Goal: Transaction & Acquisition: Purchase product/service

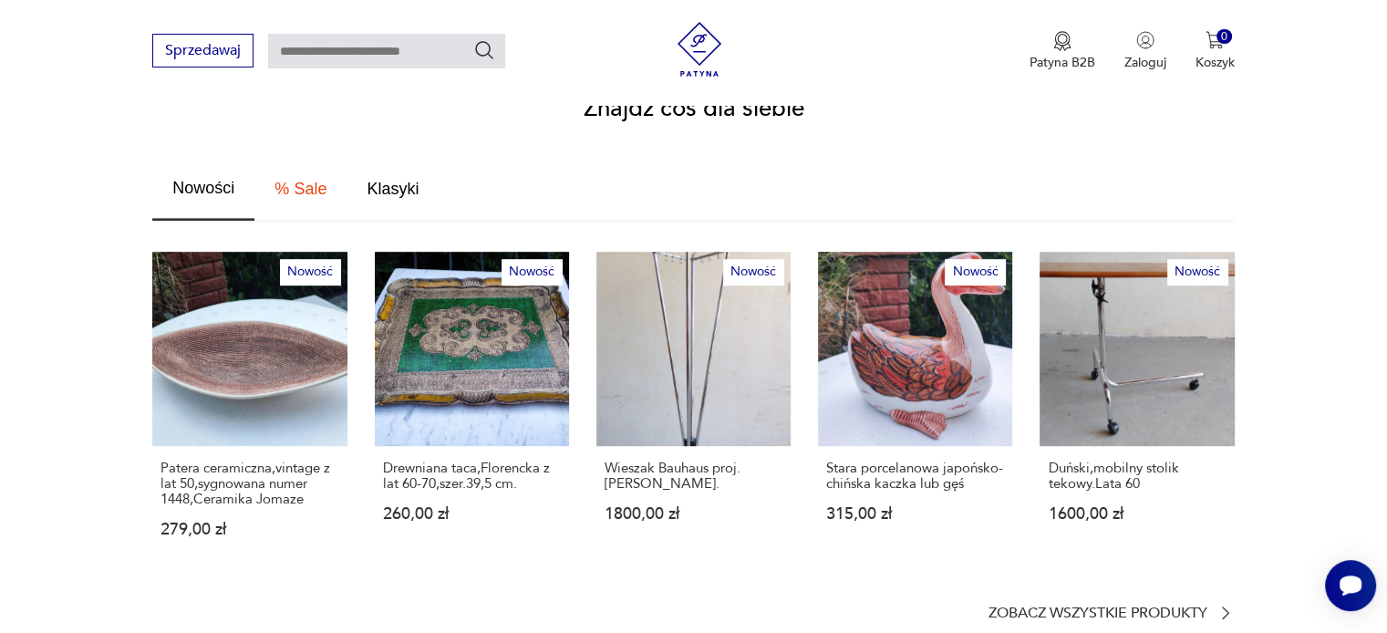
scroll to position [1003, 0]
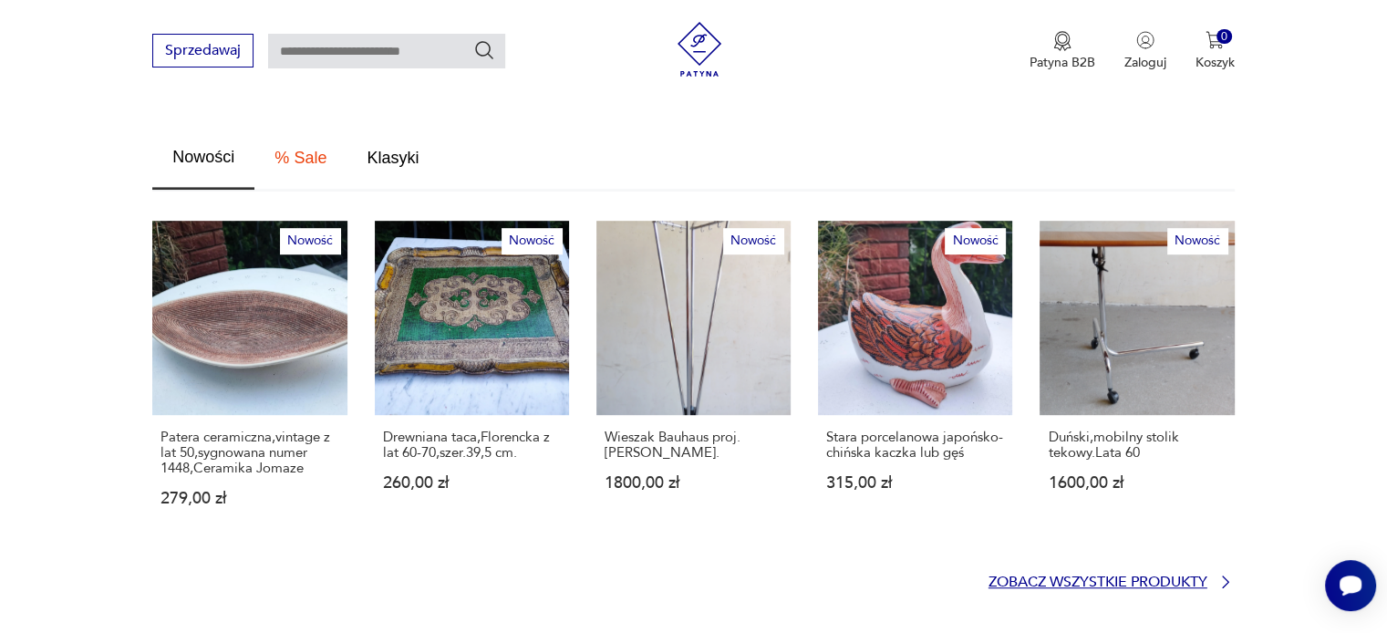
click at [1021, 576] on p "Zobacz wszystkie produkty" at bounding box center [1098, 582] width 219 height 12
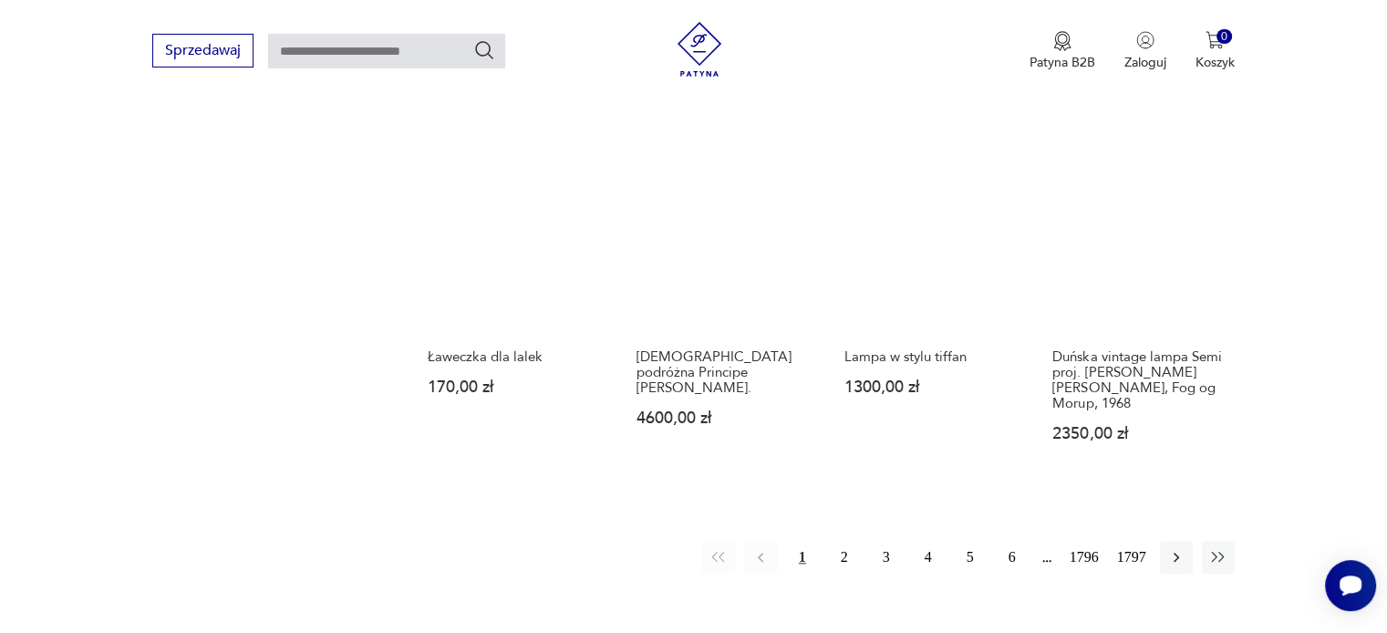
scroll to position [1540, 0]
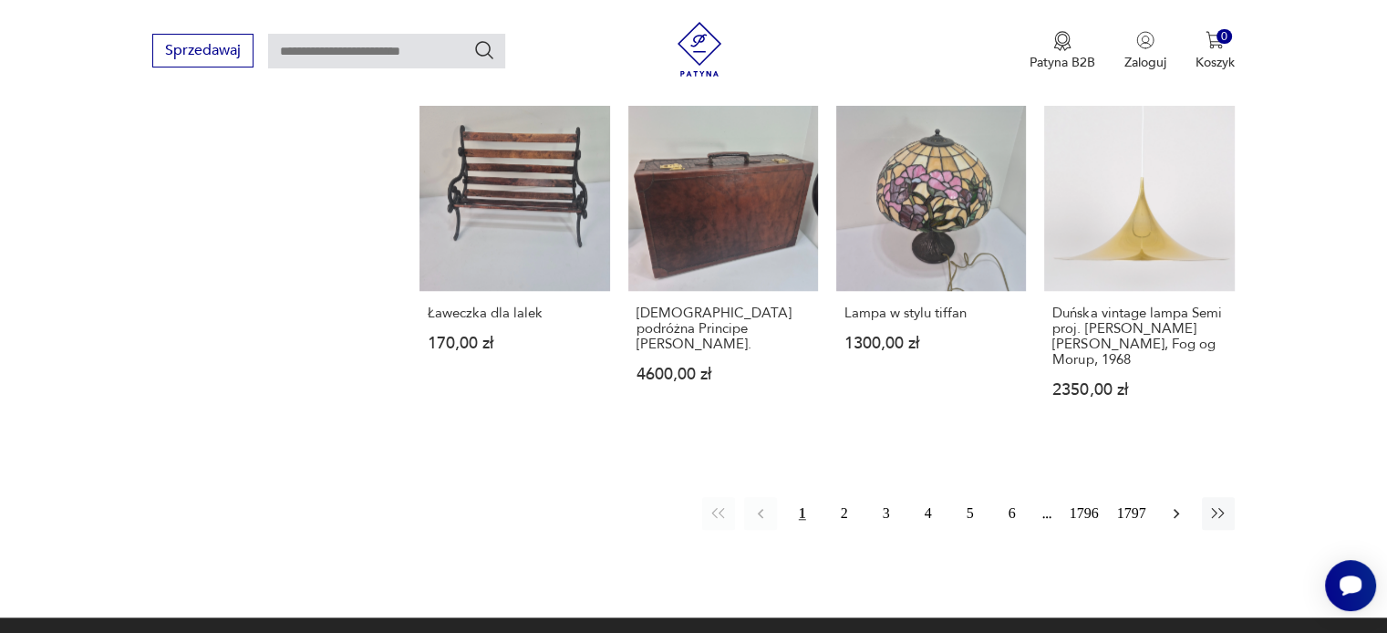
click at [1178, 504] on icon "button" at bounding box center [1176, 513] width 18 height 18
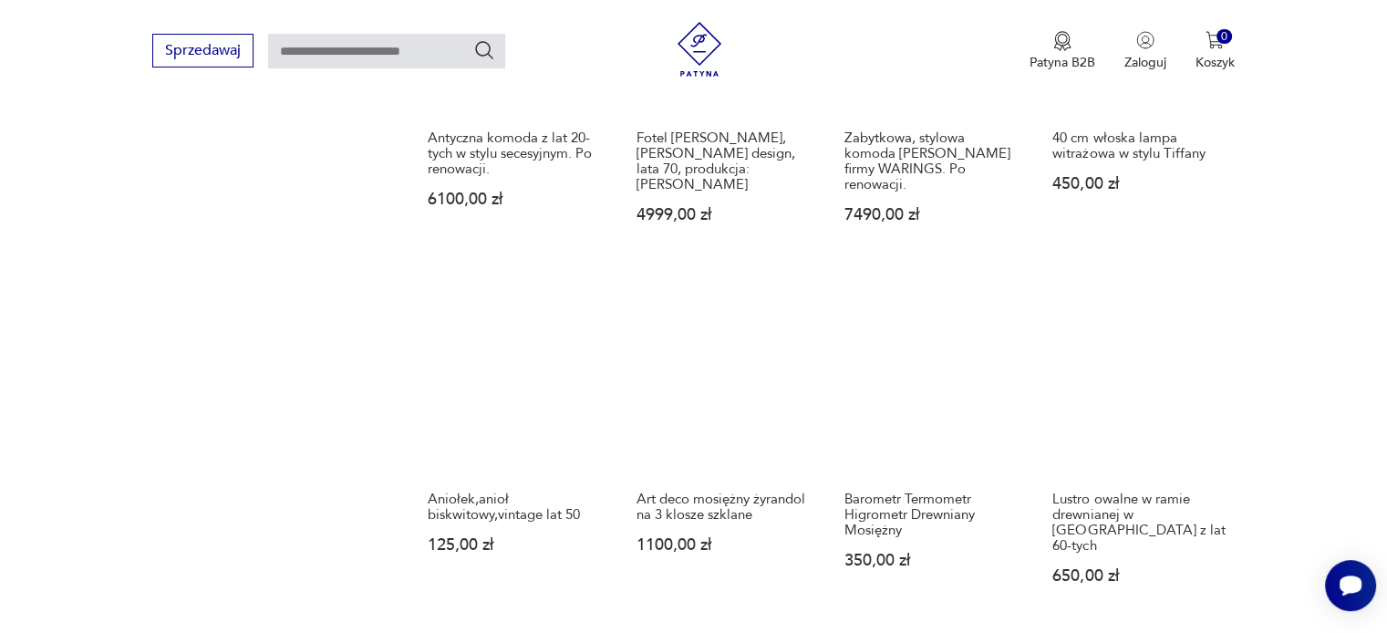
scroll to position [1421, 0]
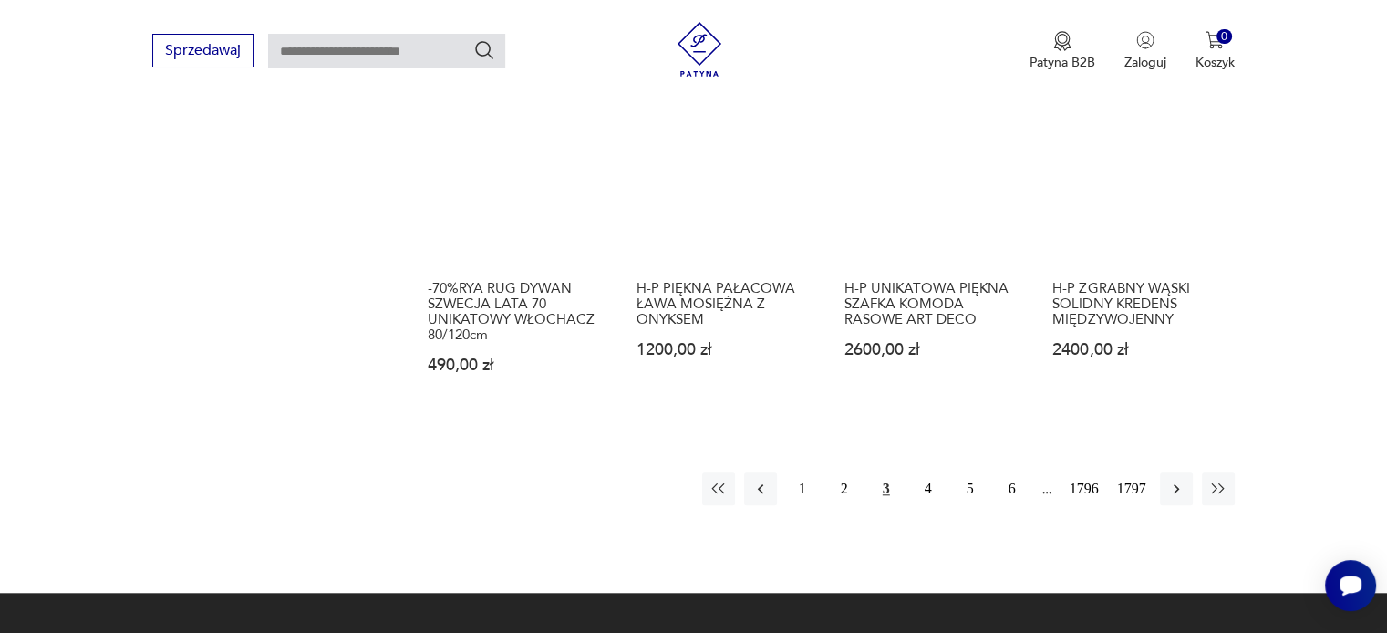
scroll to position [1603, 0]
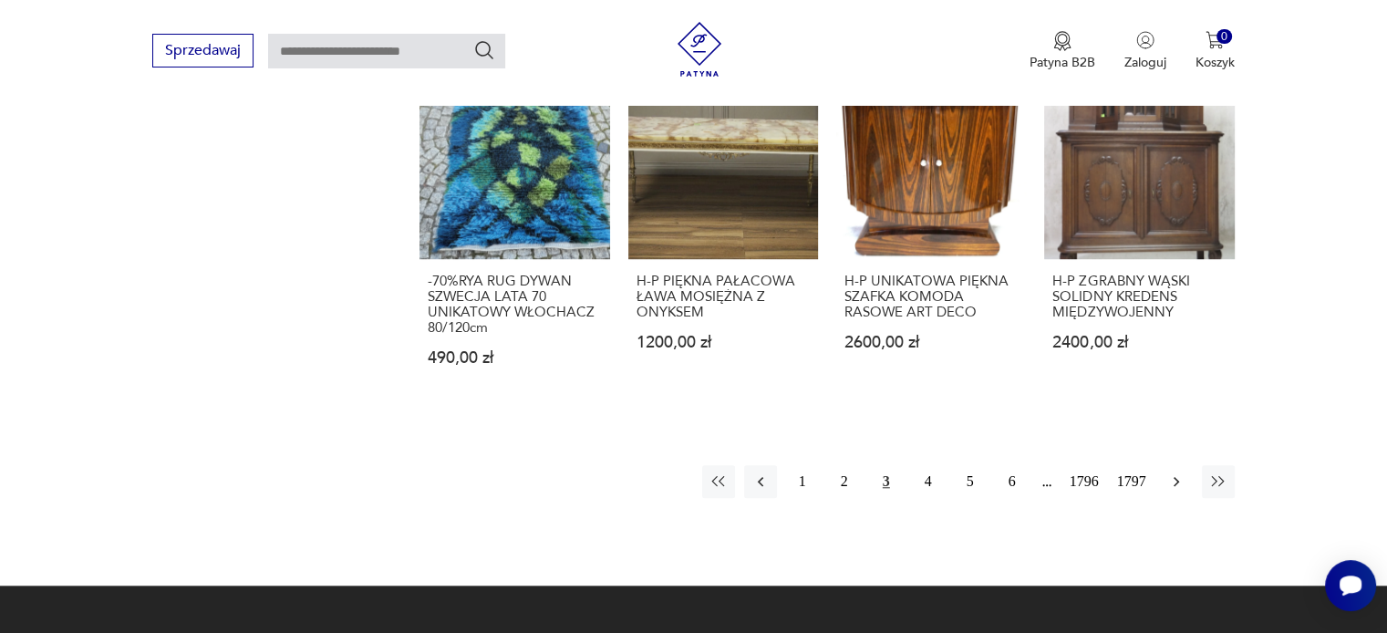
click at [1177, 472] on icon "button" at bounding box center [1176, 481] width 18 height 18
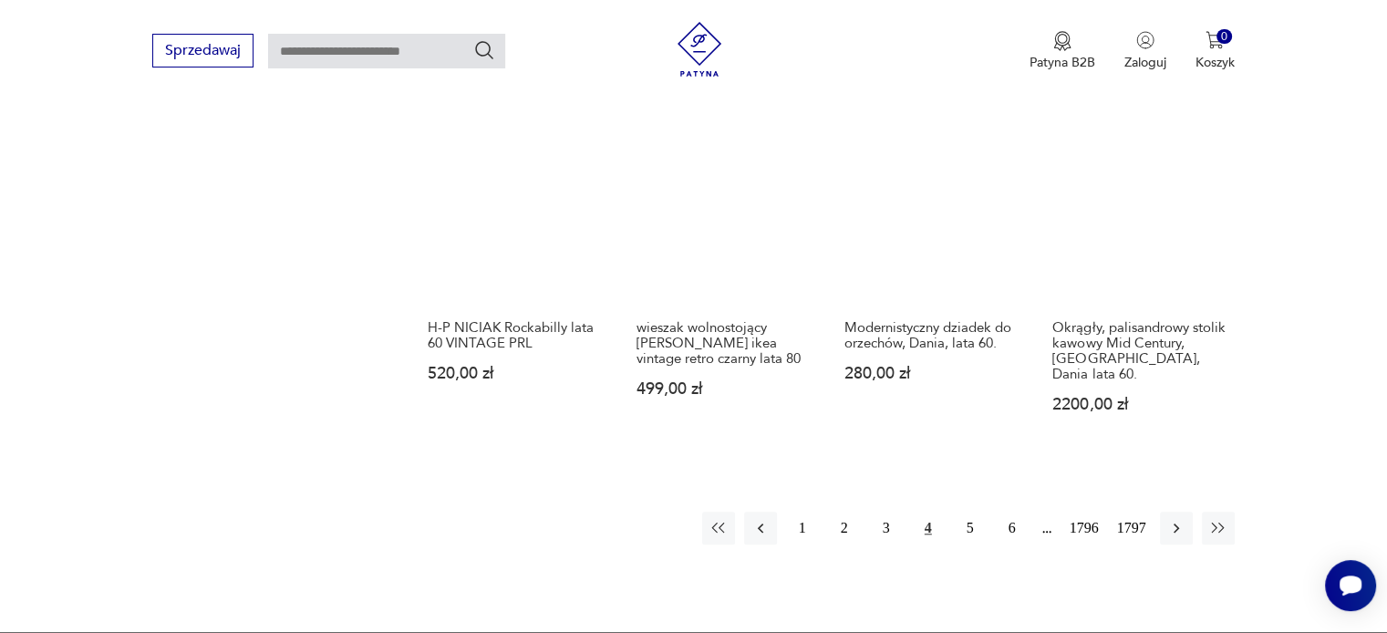
scroll to position [1512, 0]
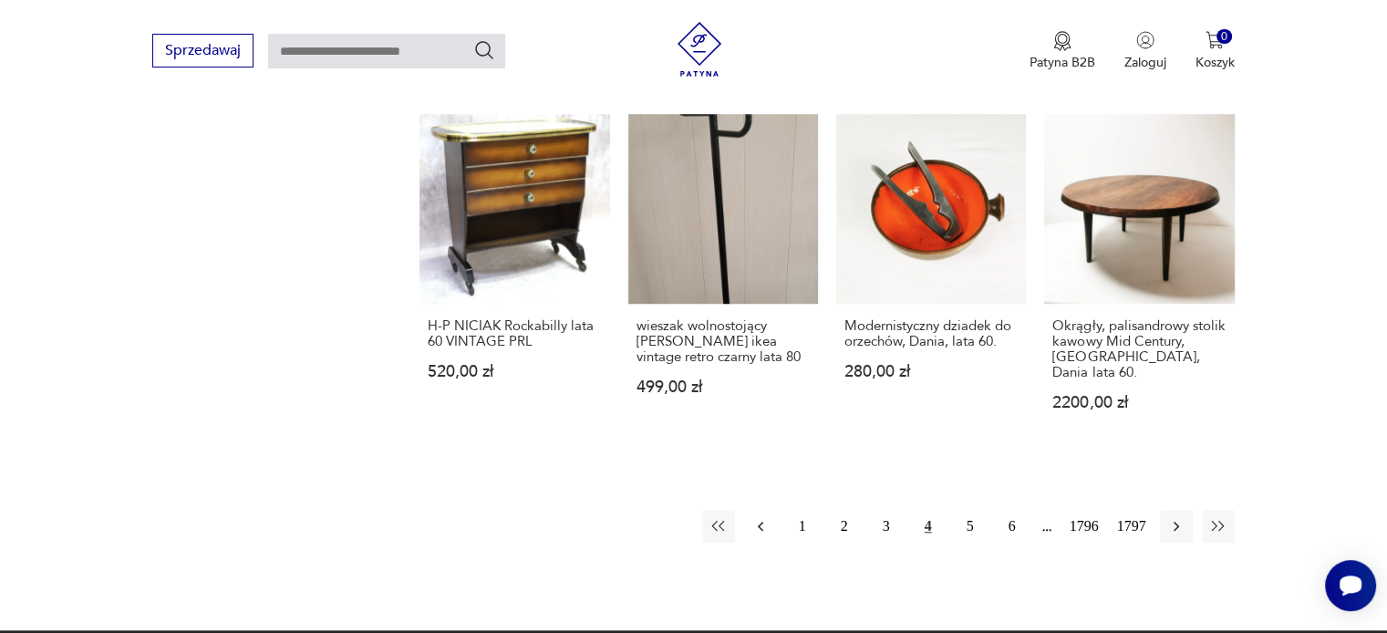
click at [762, 517] on icon "button" at bounding box center [761, 526] width 18 height 18
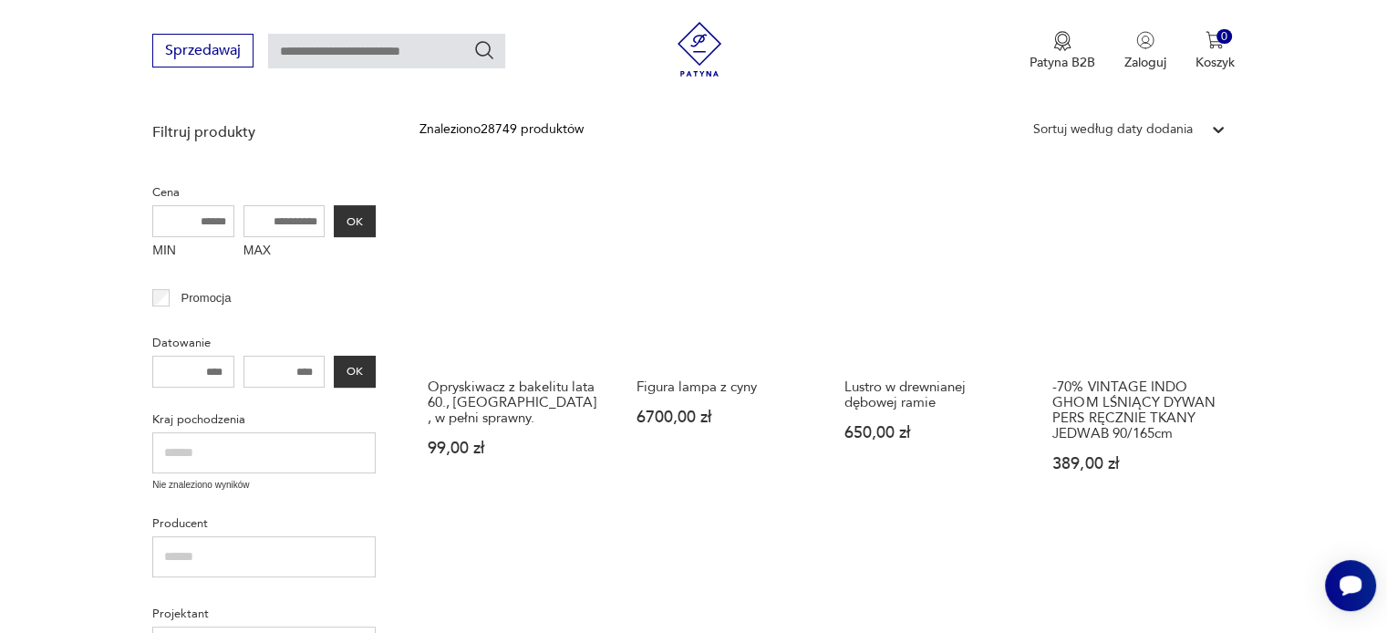
scroll to position [418, 0]
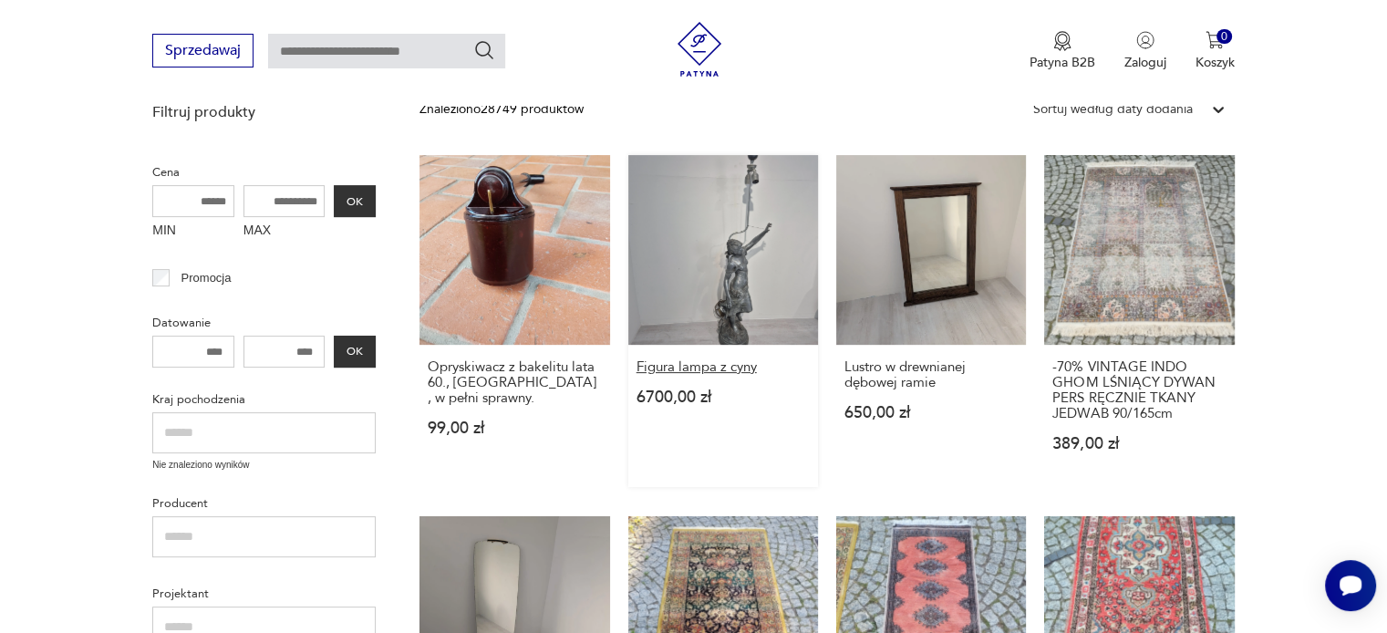
click at [722, 368] on h3 "Figura lampa z cyny" at bounding box center [723, 367] width 173 height 16
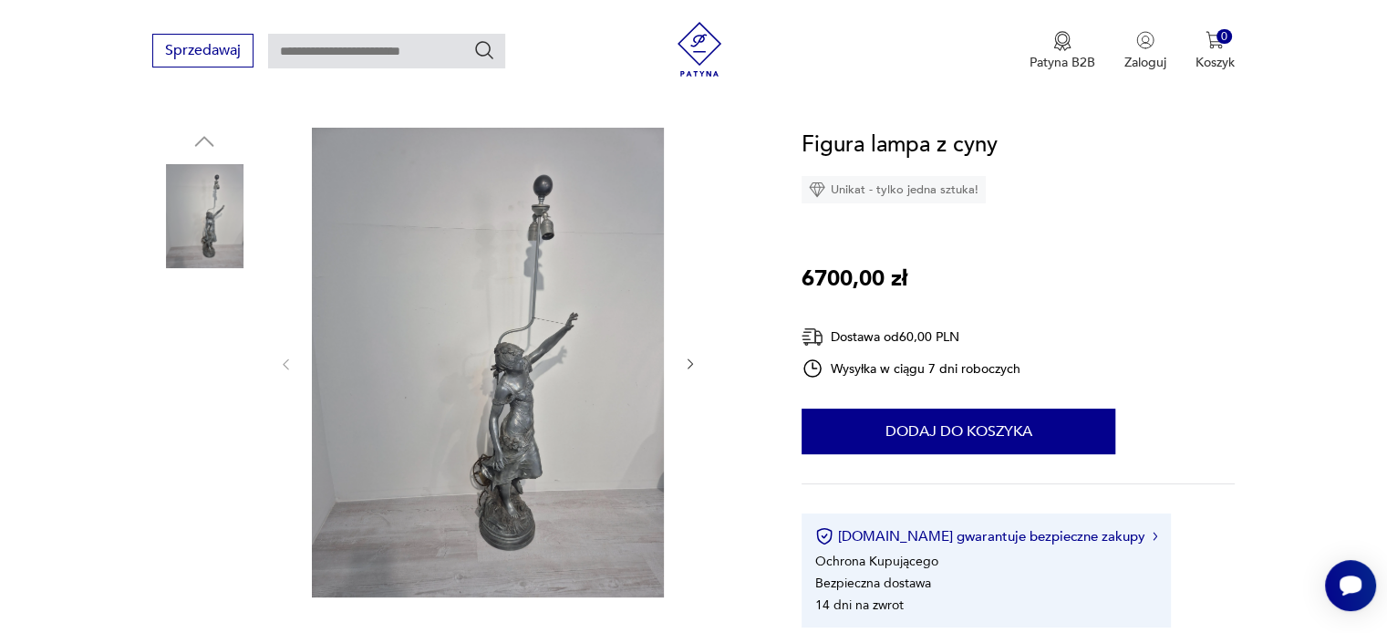
scroll to position [182, 0]
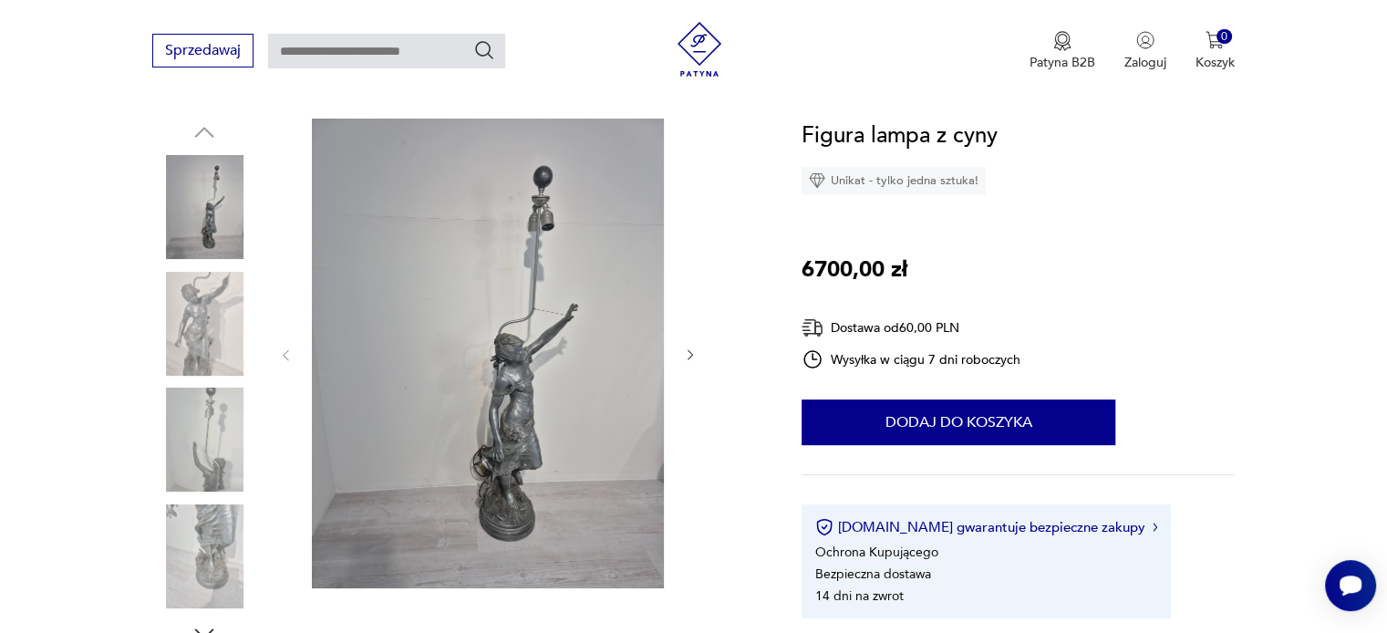
click at [693, 352] on icon "button" at bounding box center [691, 355] width 16 height 16
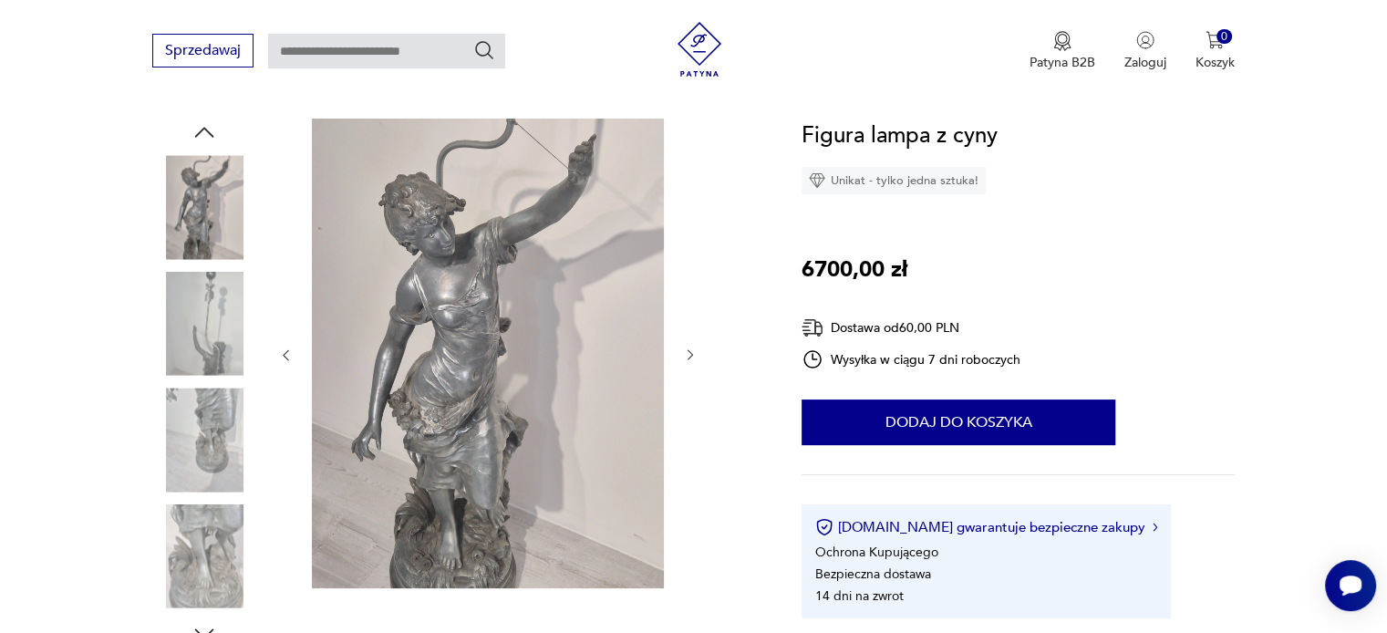
click at [693, 352] on icon "button" at bounding box center [691, 355] width 16 height 16
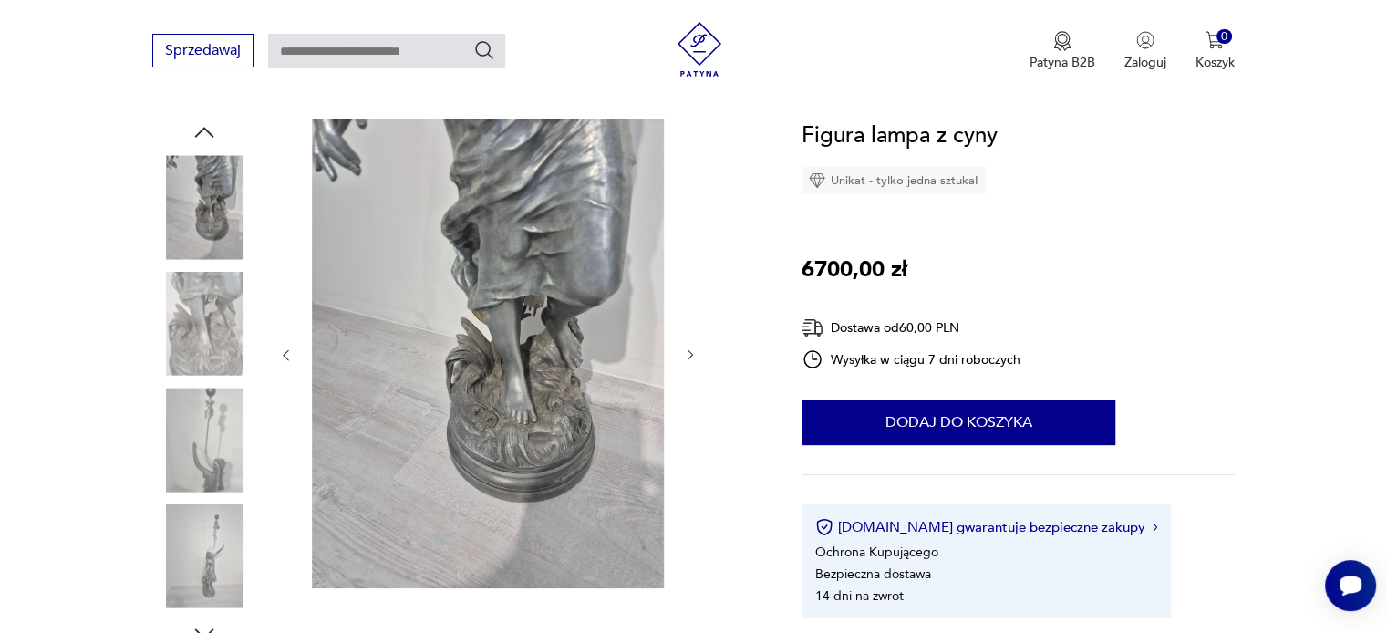
click at [693, 352] on icon "button" at bounding box center [691, 355] width 16 height 16
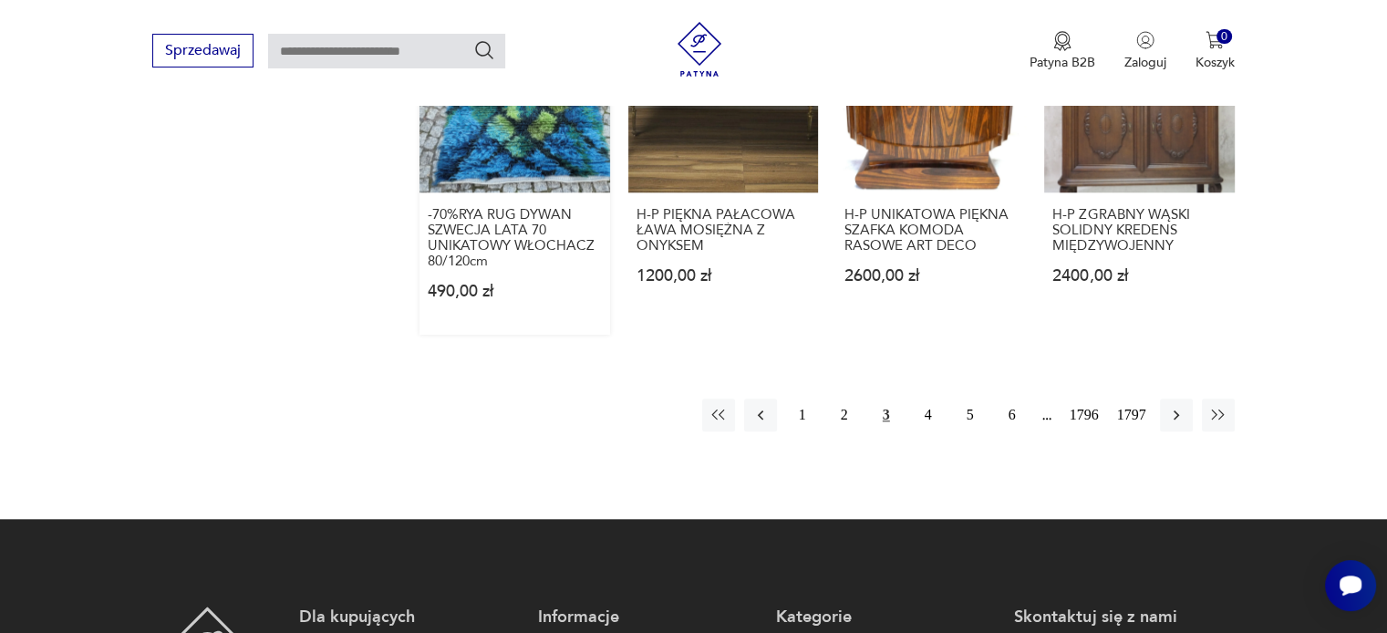
scroll to position [1689, 0]
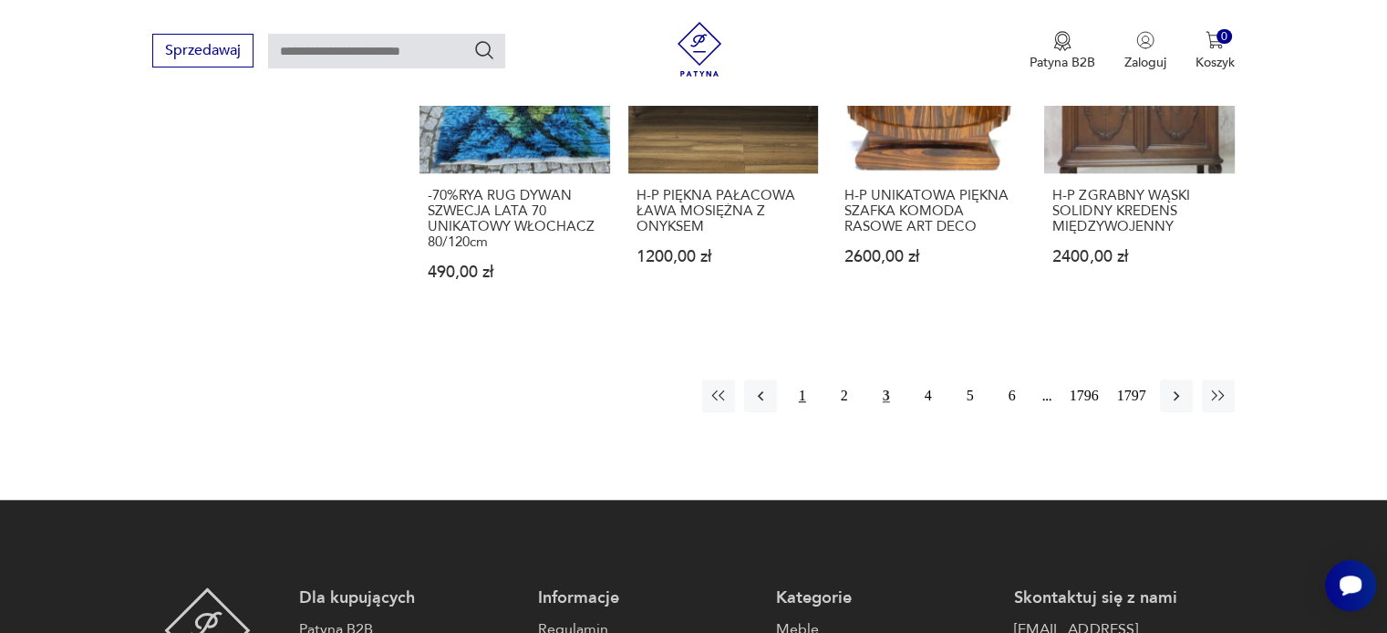
click at [799, 379] on button "1" at bounding box center [802, 395] width 33 height 33
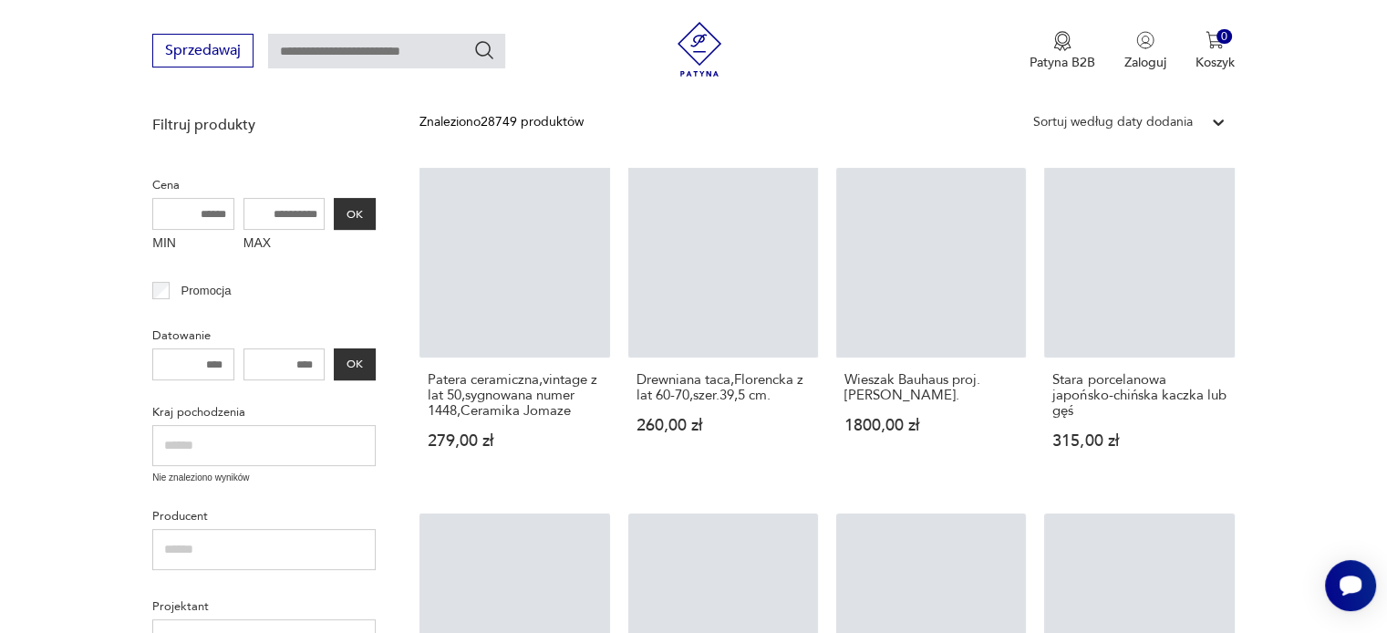
scroll to position [235, 0]
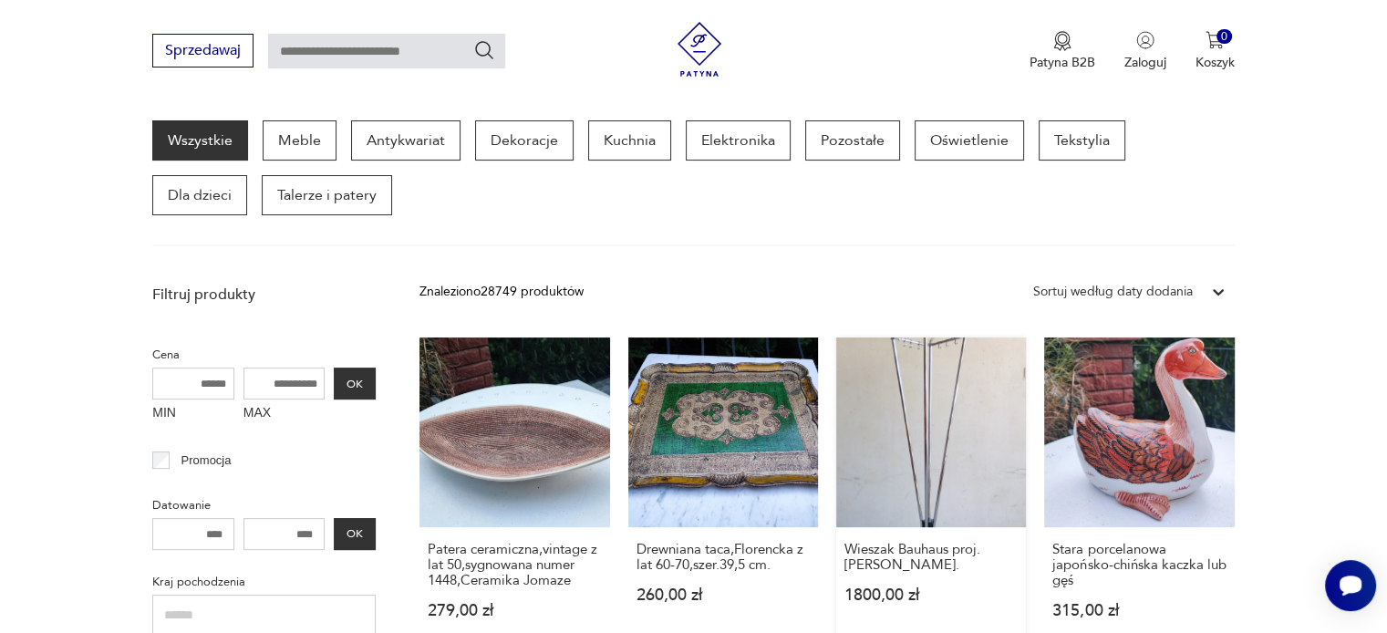
click at [934, 426] on link "Wieszak Bauhaus proj.[PERSON_NAME]. 1800,00 zł" at bounding box center [931, 495] width 190 height 316
